Goal: Find contact information: Find contact information

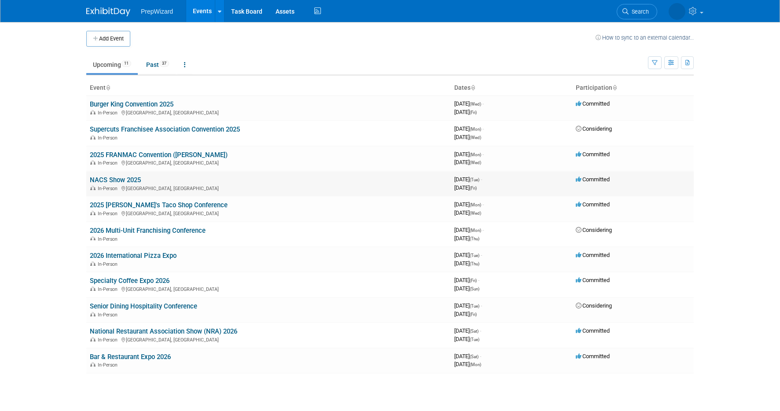
click at [128, 183] on link "NACS Show 2025" at bounding box center [115, 180] width 51 height 8
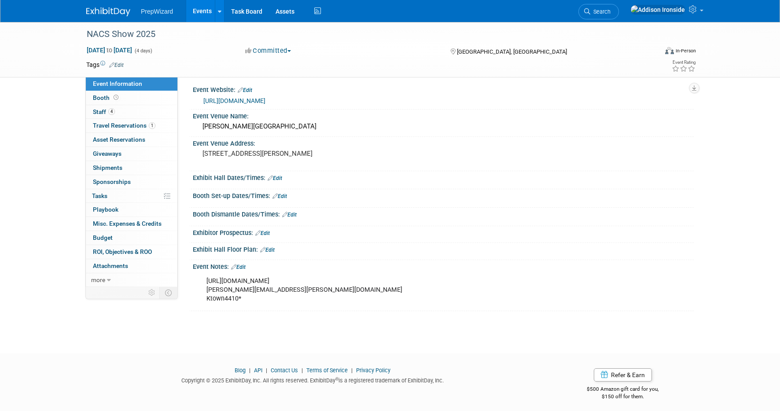
scroll to position [7, 0]
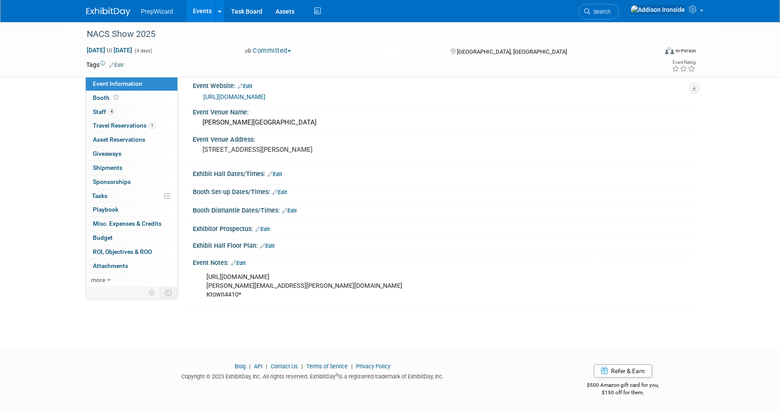
drag, startPoint x: 331, startPoint y: 275, endPoint x: 207, endPoint y: 271, distance: 124.1
click at [207, 271] on div "[URL][DOMAIN_NAME] [PERSON_NAME][EMAIL_ADDRESS][PERSON_NAME][DOMAIN_NAME] Ktown…" at bounding box center [398, 285] width 396 height 35
copy div "[URL][DOMAIN_NAME]"
drag, startPoint x: 307, startPoint y: 285, endPoint x: 206, endPoint y: 286, distance: 101.2
click at [206, 286] on div "[URL][DOMAIN_NAME] [PERSON_NAME][EMAIL_ADDRESS][PERSON_NAME][DOMAIN_NAME] Ktown…" at bounding box center [398, 285] width 396 height 35
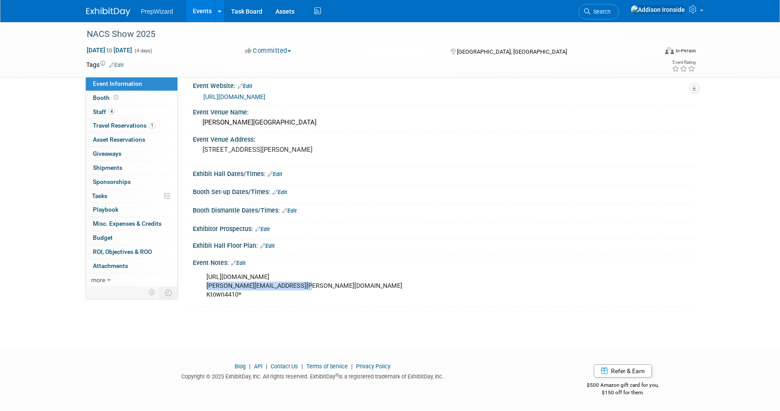
copy div "[PERSON_NAME][EMAIL_ADDRESS][PERSON_NAME][DOMAIN_NAME]"
click at [97, 110] on span "Staff 4" at bounding box center [104, 111] width 22 height 7
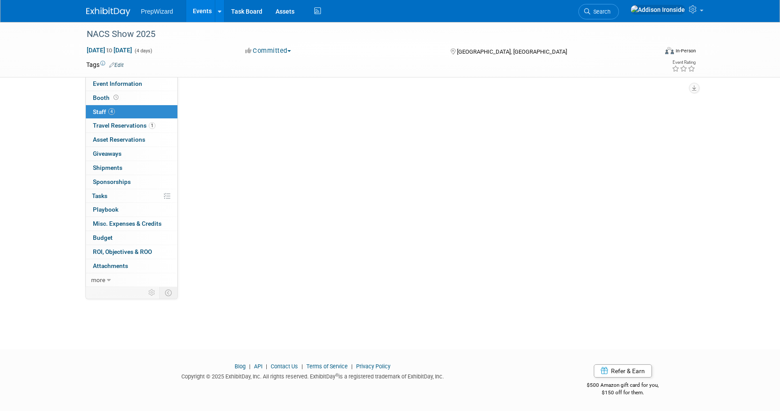
scroll to position [0, 0]
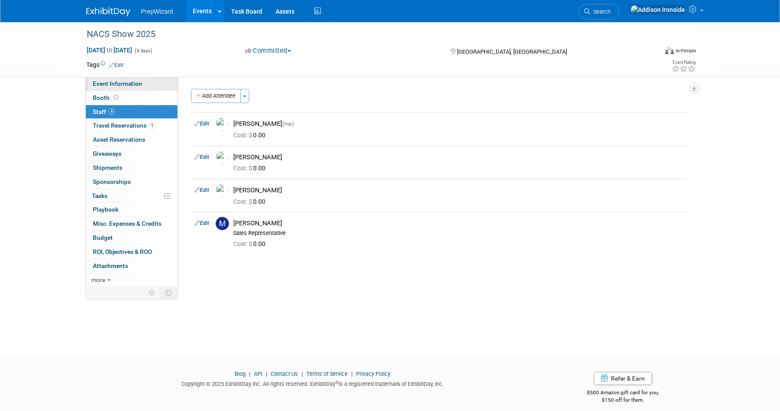
click at [103, 84] on span "Event Information" at bounding box center [117, 83] width 49 height 7
